Goal: Navigation & Orientation: Find specific page/section

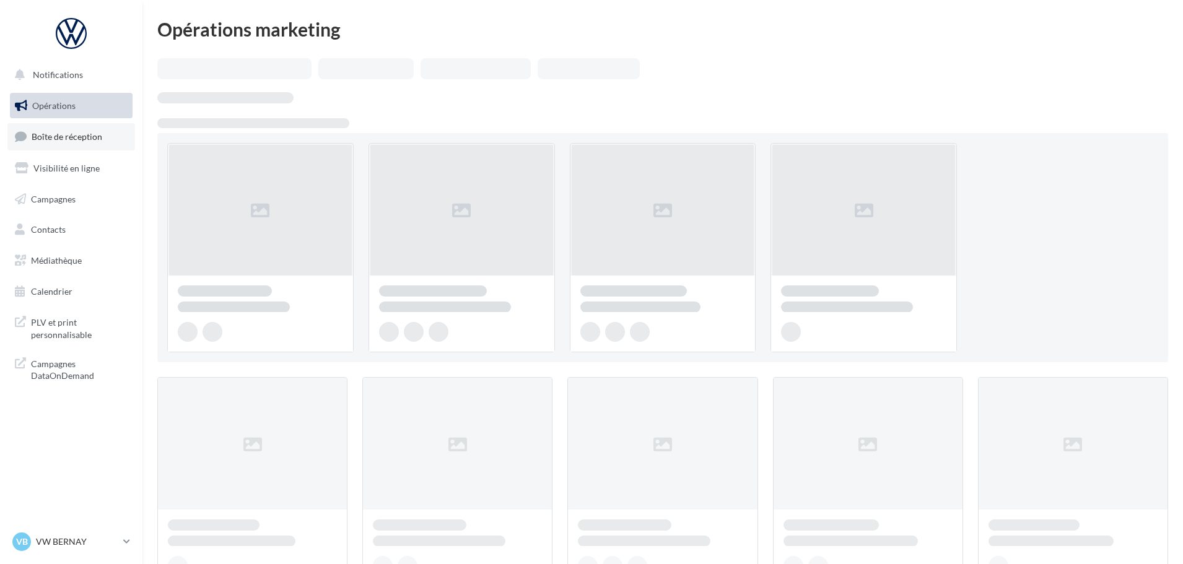
click at [94, 139] on span "Boîte de réception" at bounding box center [67, 136] width 71 height 11
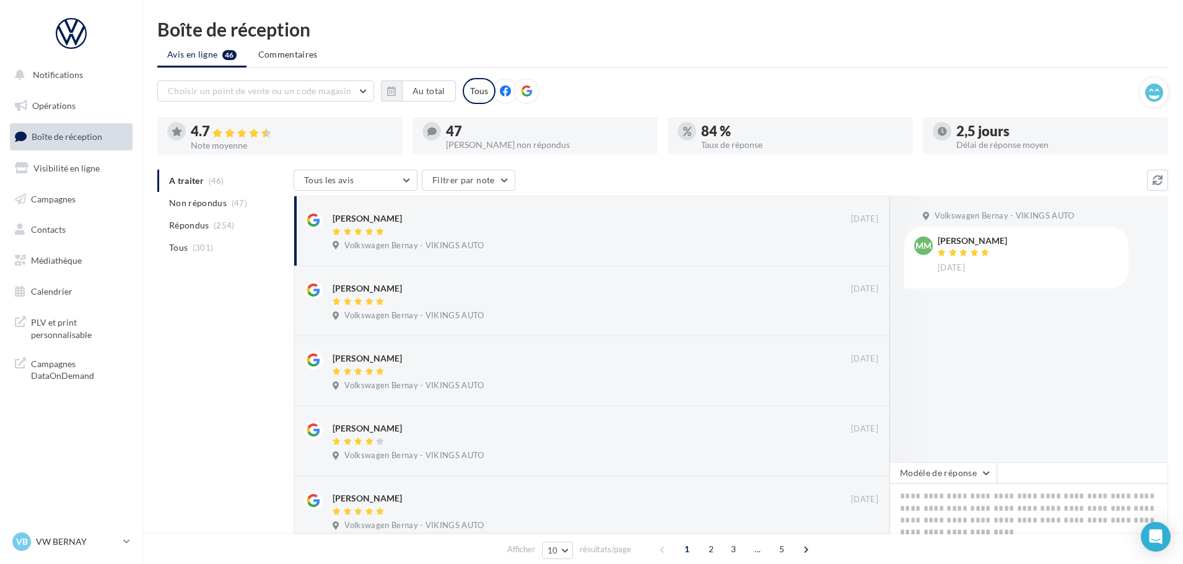
click at [81, 554] on div "VB VW BERNAY vw-ber-vau" at bounding box center [71, 542] width 123 height 24
click at [77, 542] on p "VW BERNAY" at bounding box center [77, 542] width 82 height 12
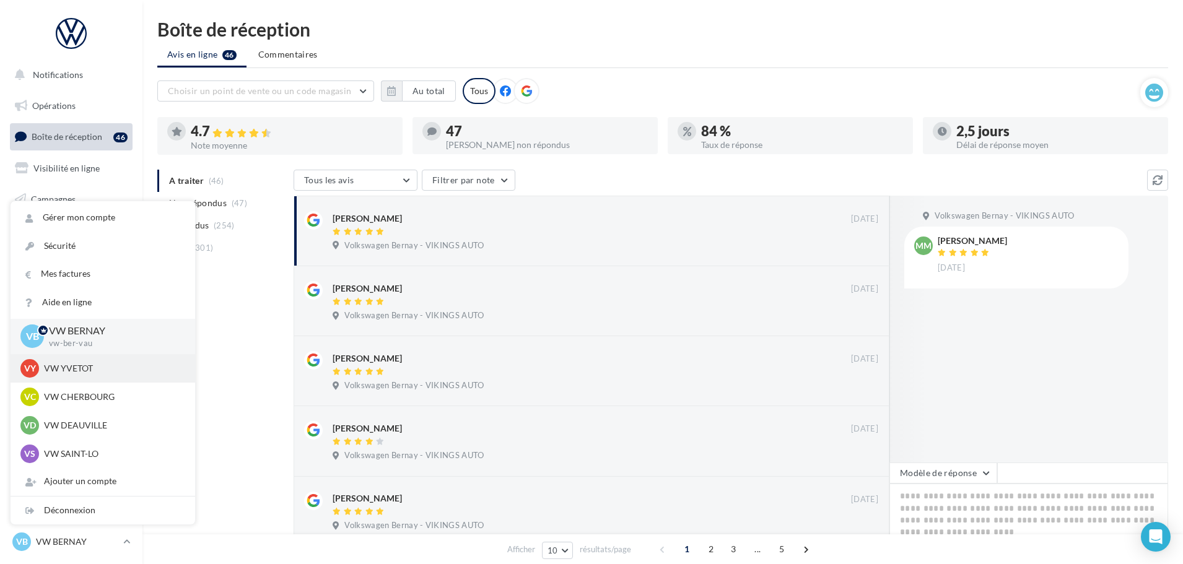
click at [61, 363] on p "VW YVETOT" at bounding box center [112, 368] width 136 height 12
